Goal: Information Seeking & Learning: Get advice/opinions

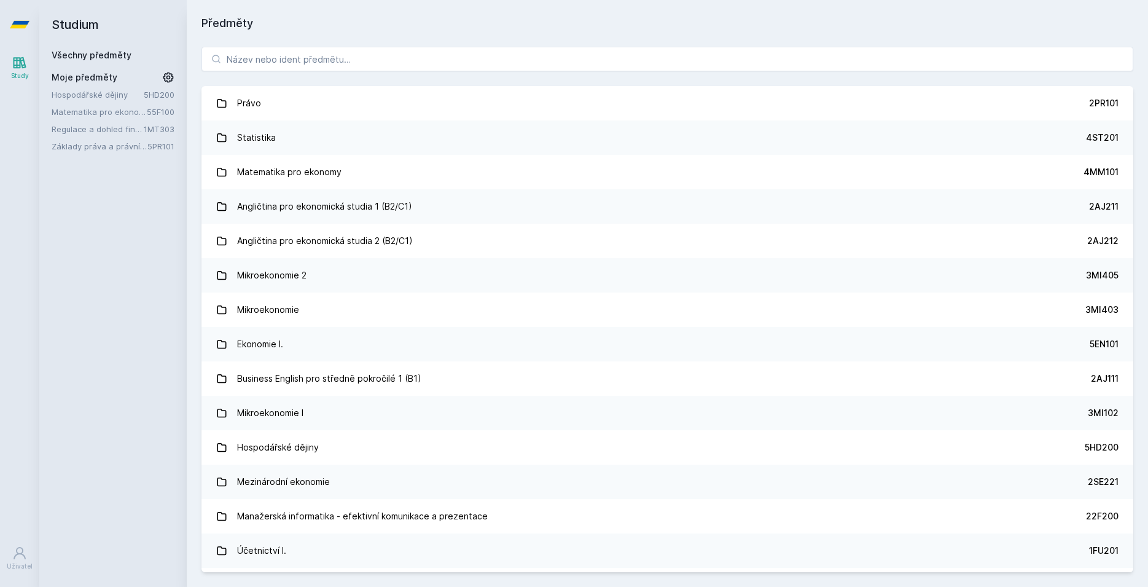
click at [543, 84] on div "Právo 2PR101 Statistika 4ST201 Matematika pro ekonomy 4MM101 Angličtina pro eko…" at bounding box center [667, 309] width 961 height 555
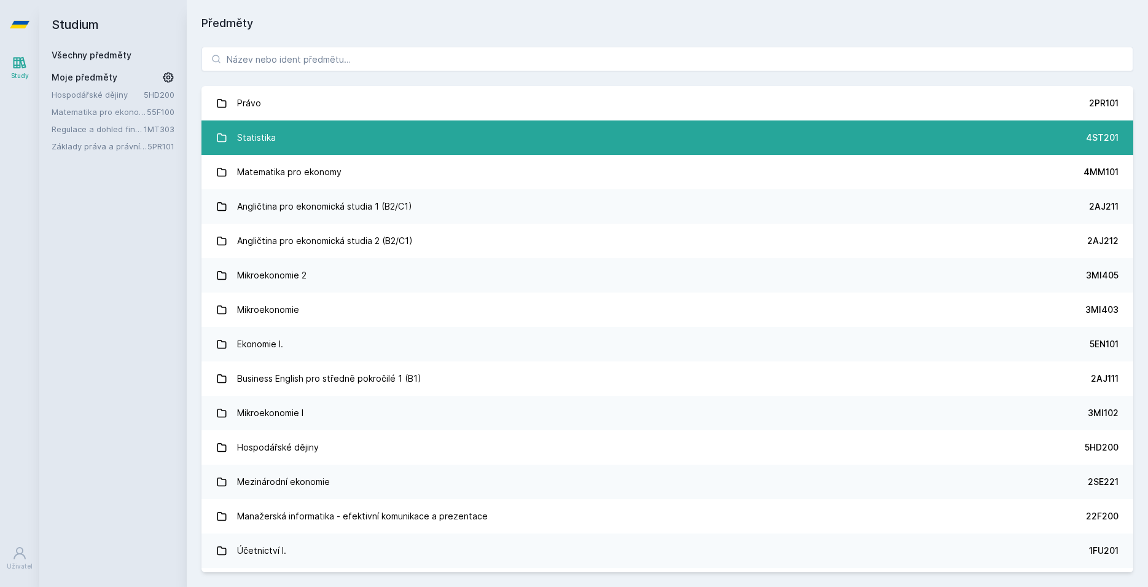
click at [329, 128] on link "Statistika 4ST201" at bounding box center [667, 137] width 932 height 34
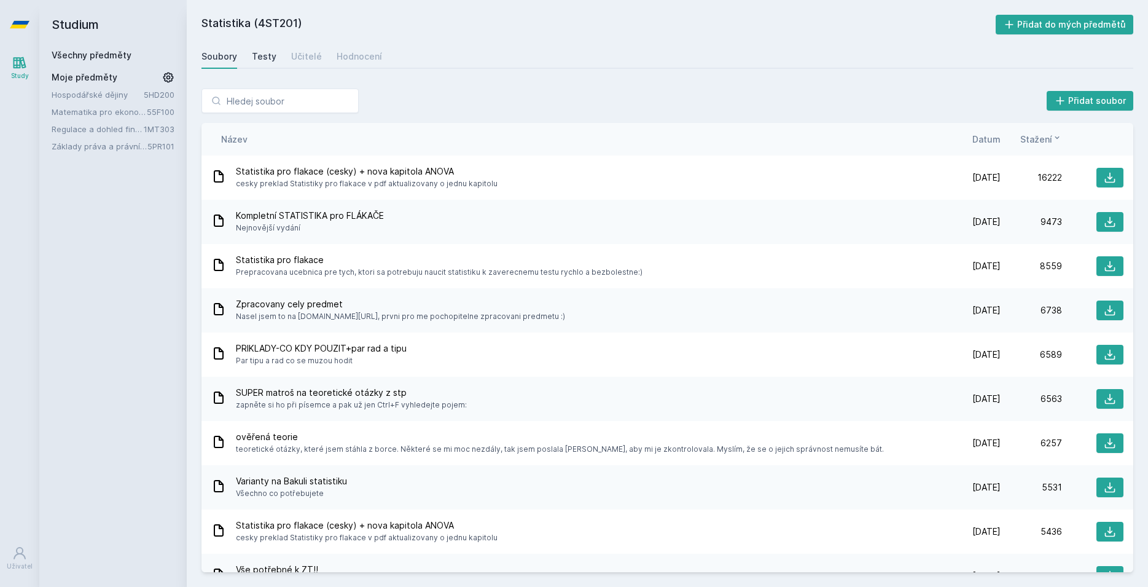
click at [267, 57] on div "Testy" at bounding box center [264, 56] width 25 height 12
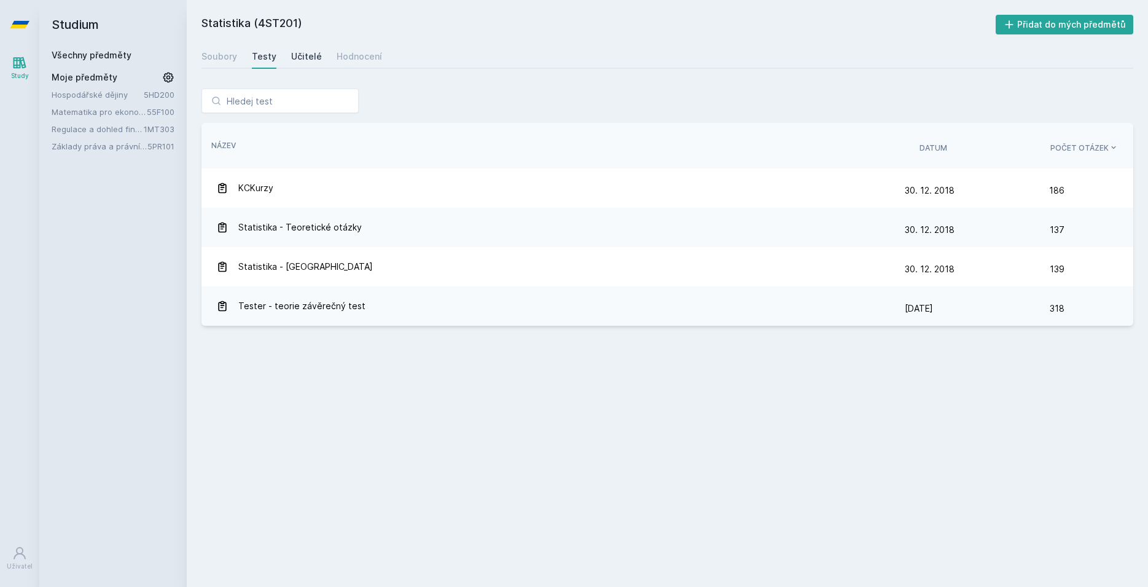
click at [295, 57] on div "Učitelé" at bounding box center [306, 56] width 31 height 12
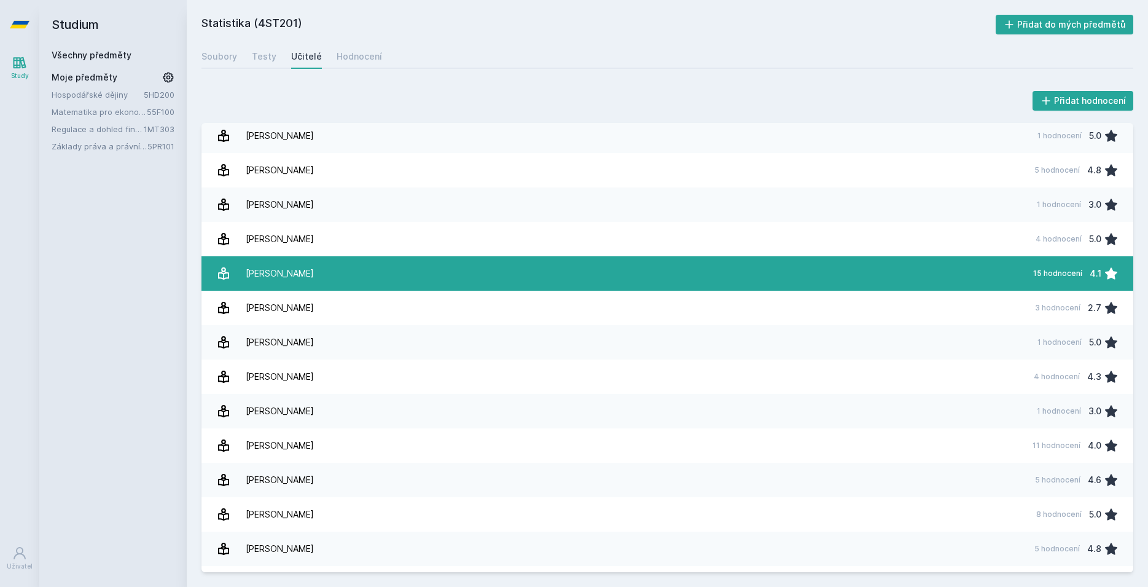
scroll to position [1836, 0]
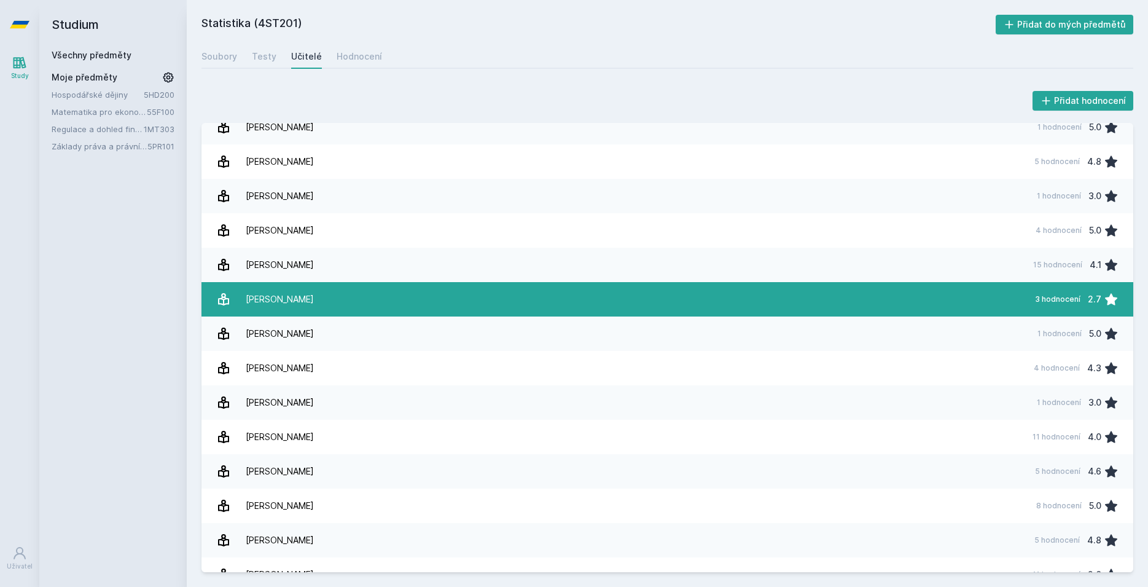
click at [324, 299] on link "[PERSON_NAME] 3 hodnocení 2.7" at bounding box center [667, 299] width 932 height 34
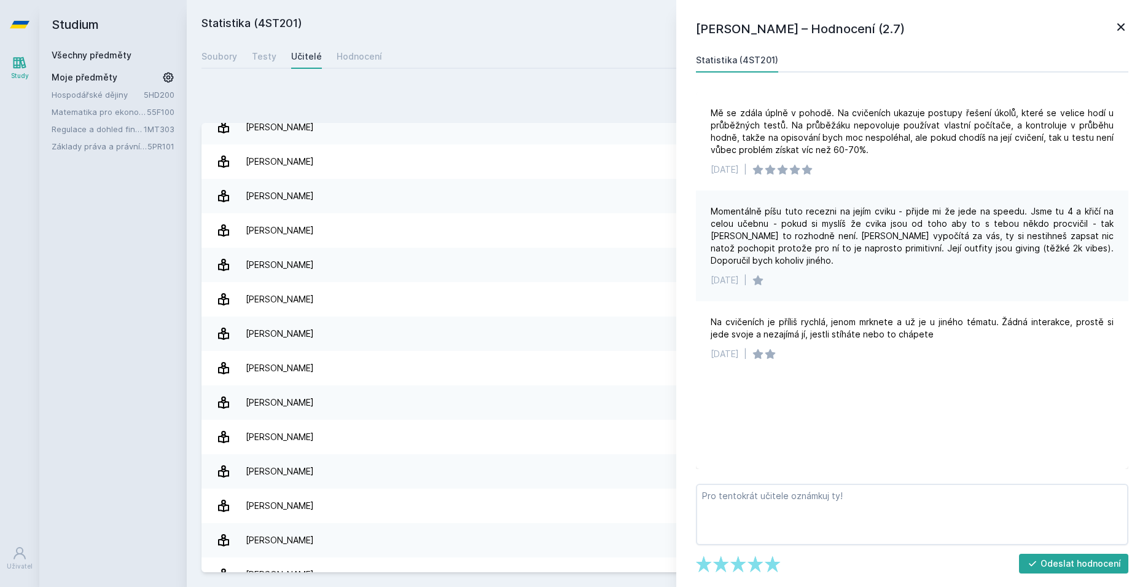
click at [1125, 26] on icon at bounding box center [1121, 27] width 15 height 15
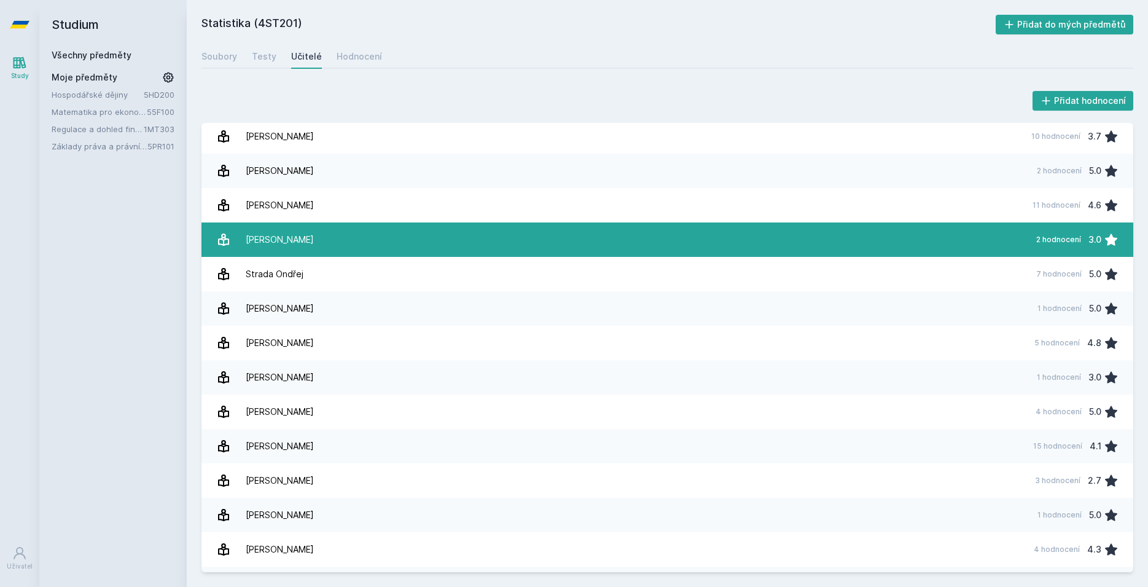
scroll to position [1541, 0]
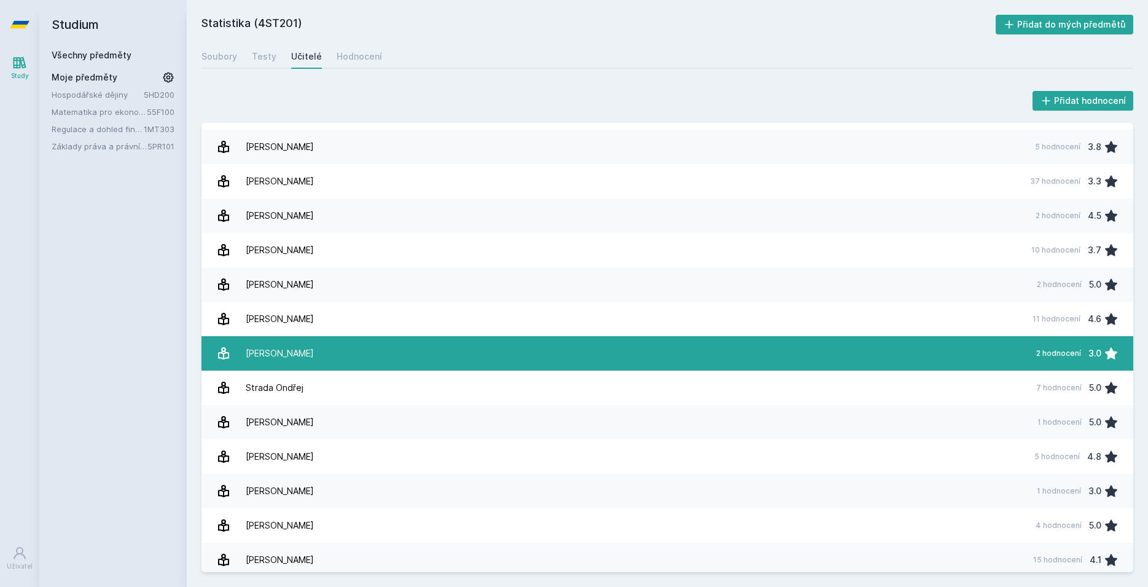
click at [331, 353] on link "[PERSON_NAME] 2 hodnocení 3.0" at bounding box center [667, 353] width 932 height 34
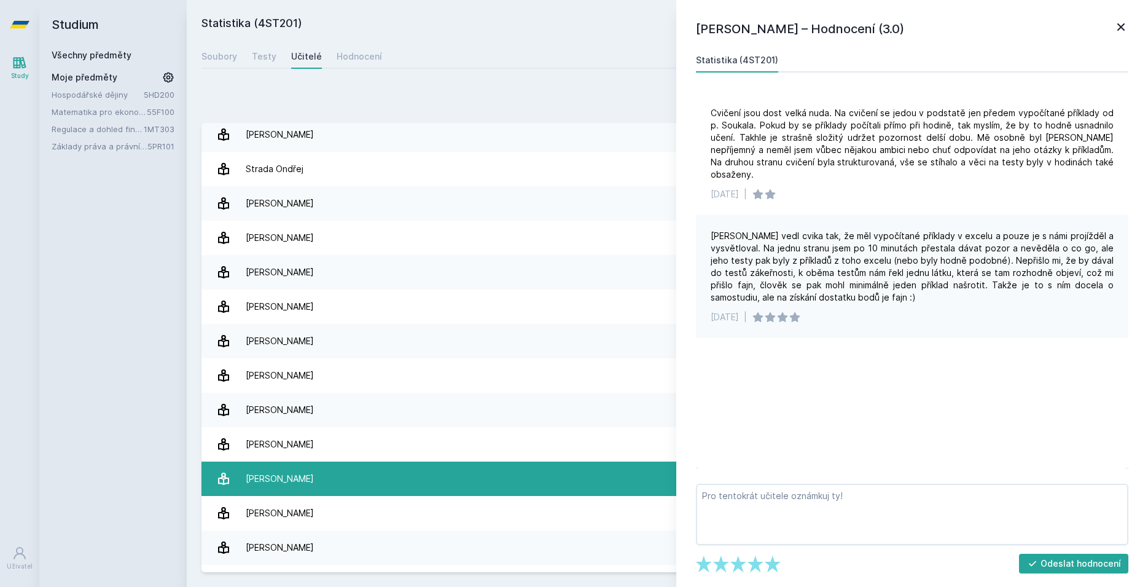
scroll to position [1762, 0]
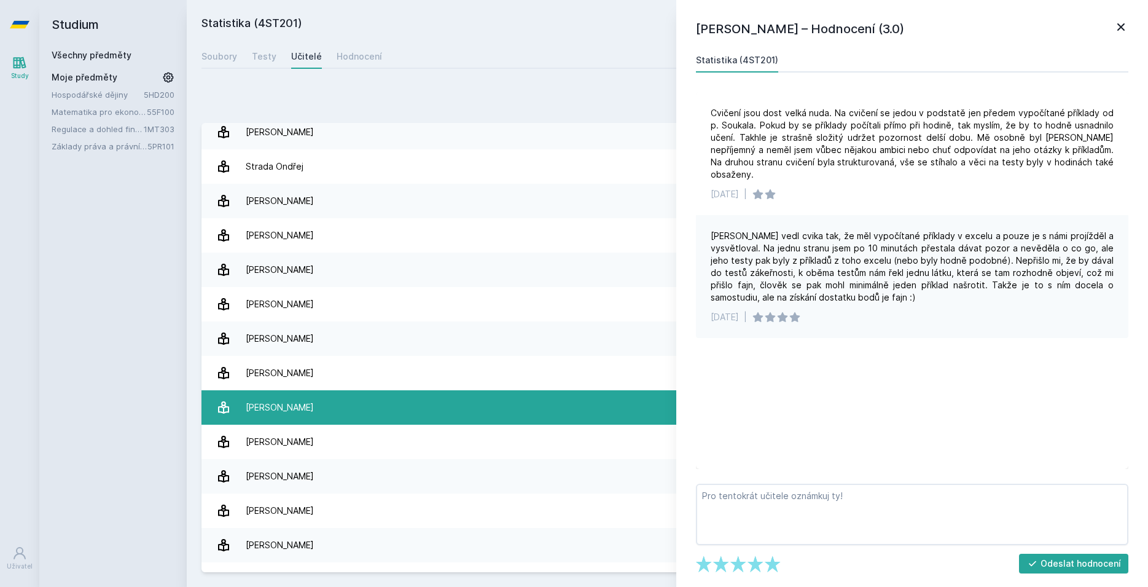
click at [321, 397] on link "[PERSON_NAME] 1 hodnocení 5.0" at bounding box center [667, 407] width 932 height 34
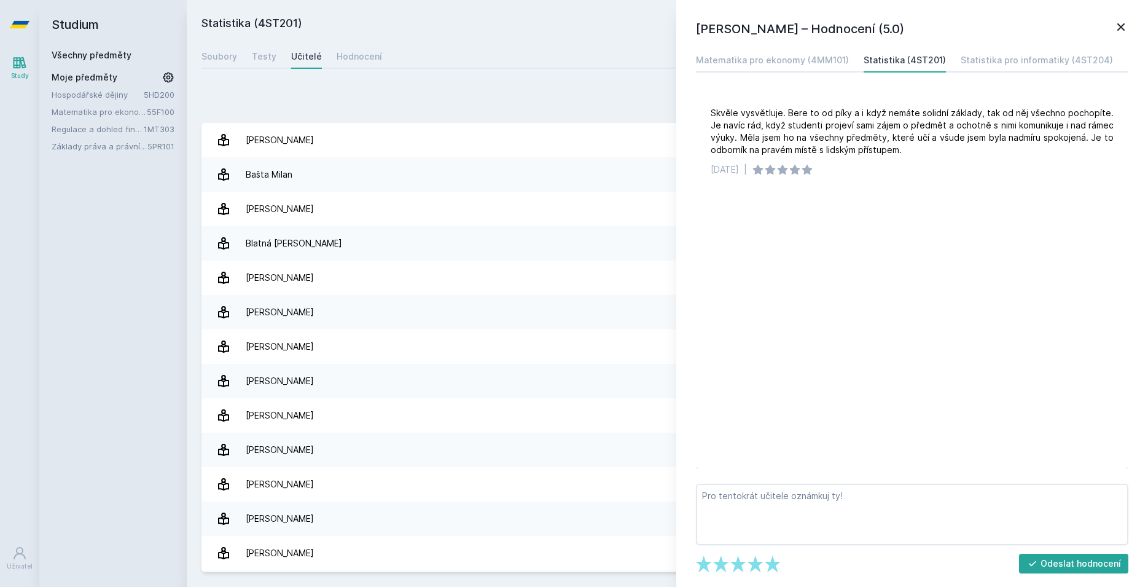
click at [1119, 27] on icon at bounding box center [1121, 27] width 15 height 15
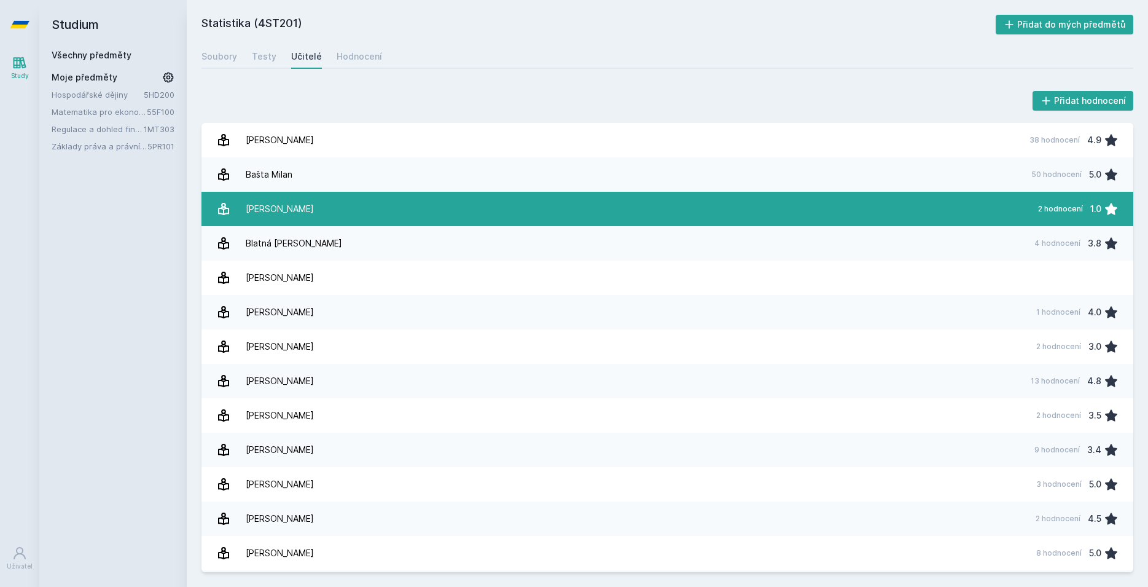
click at [403, 215] on link "[PERSON_NAME] 2 hodnocení 1.0" at bounding box center [667, 209] width 932 height 34
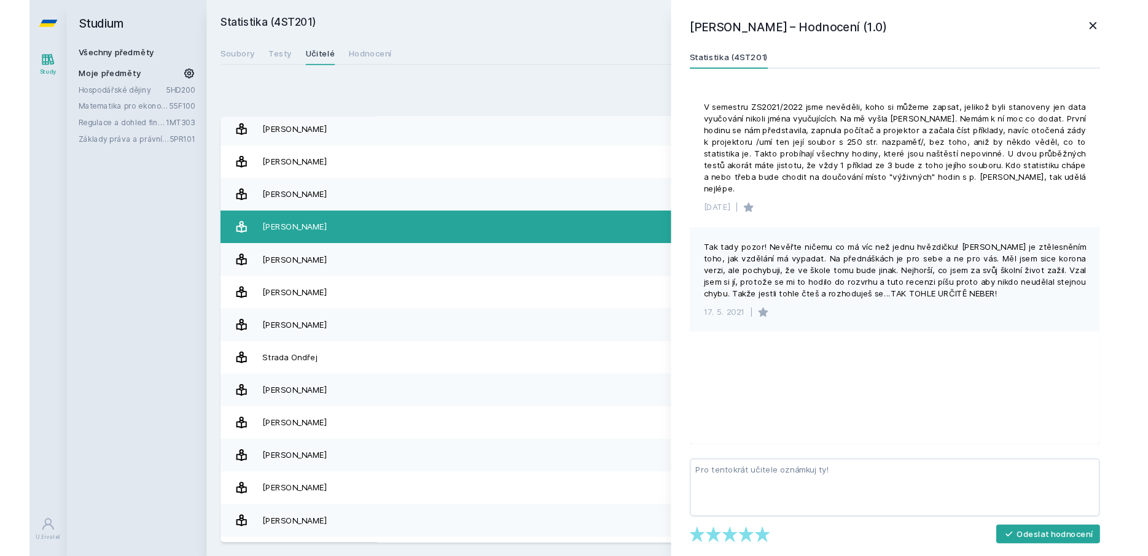
scroll to position [1548, 0]
